Goal: Complete application form

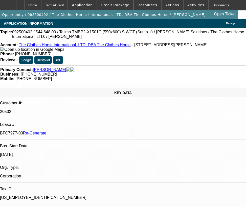
select select "3"
select select "0"
select select "2"
select select "0"
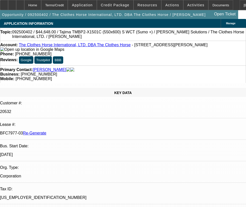
select select "6"
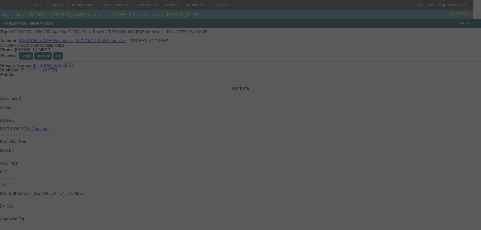
select select "3"
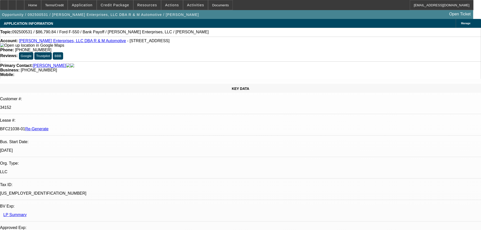
select select "0"
select select "2"
select select "0"
select select "6"
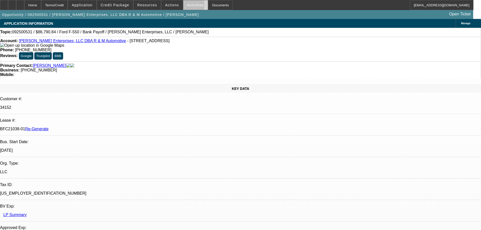
click at [187, 6] on span "Activities" at bounding box center [195, 5] width 17 height 4
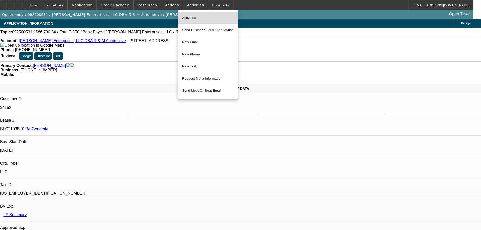
click at [190, 14] on button "Activities" at bounding box center [208, 18] width 60 height 12
